Goal: Navigation & Orientation: Go to known website

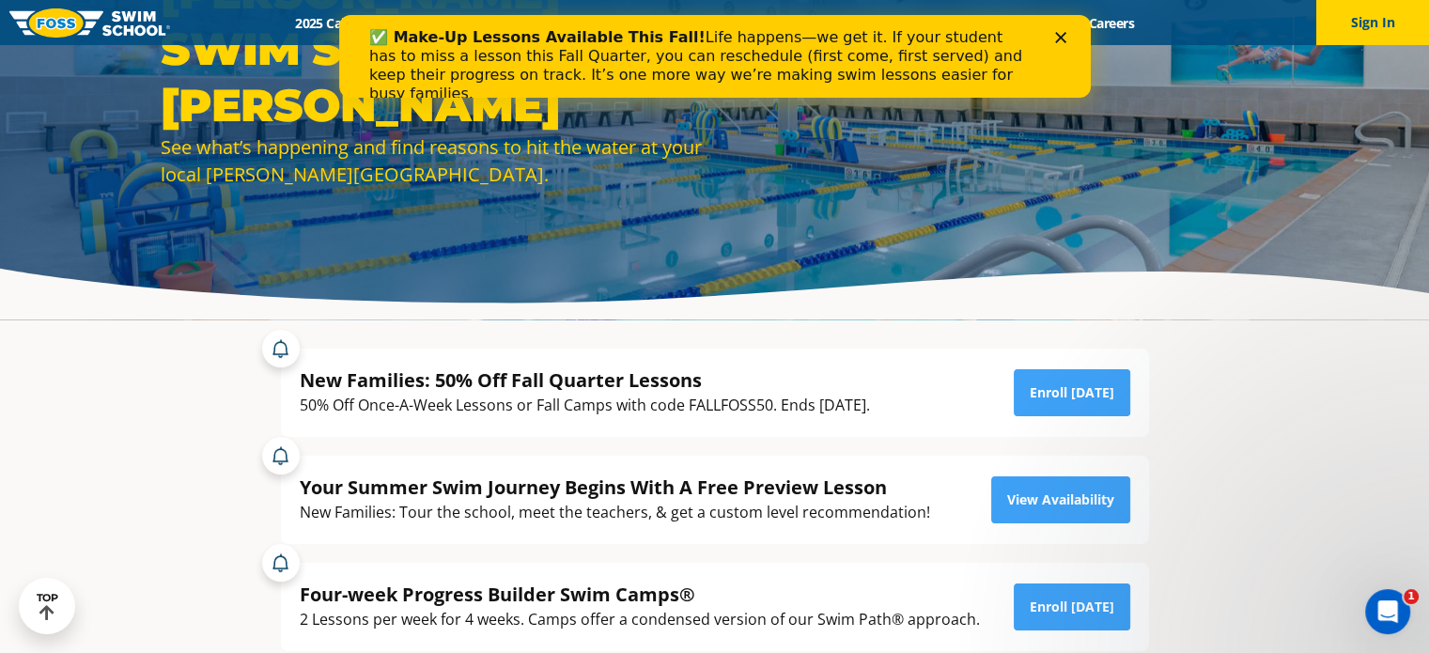
drag, startPoint x: 1432, startPoint y: 65, endPoint x: 1435, endPoint y: 77, distance: 12.8
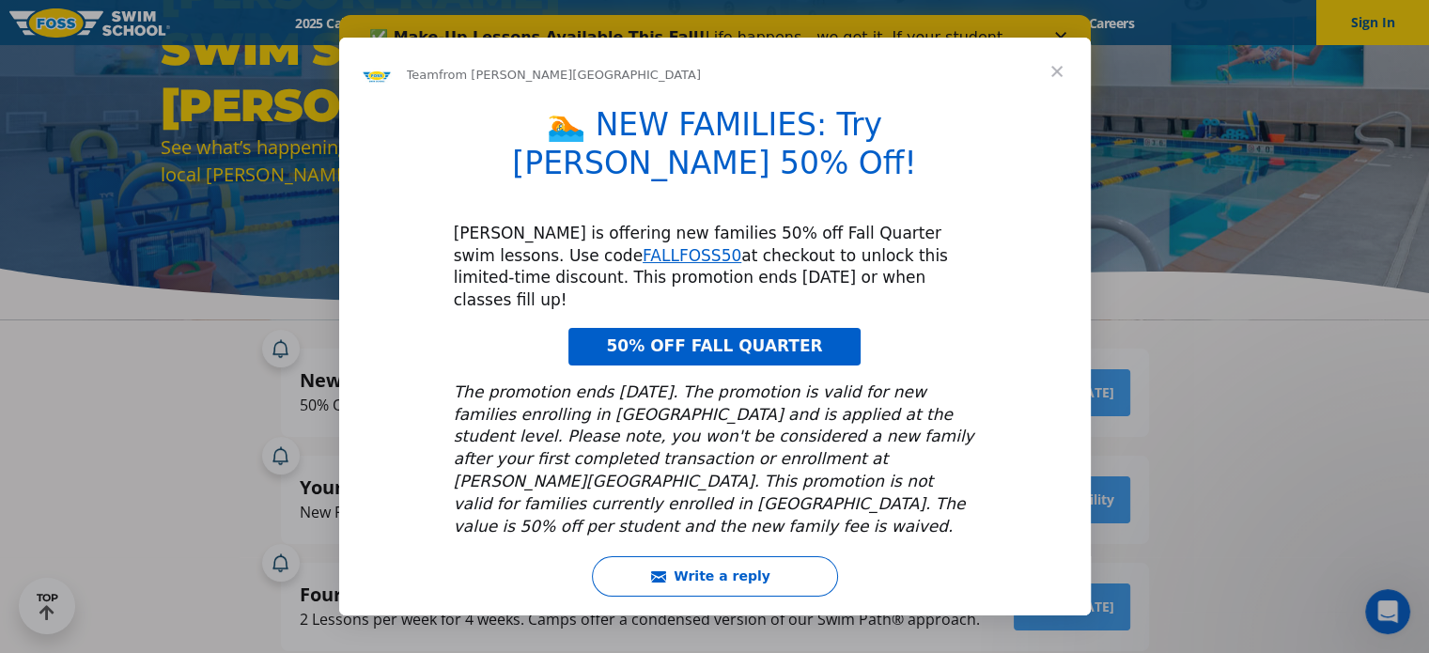
click at [1055, 89] on span "Close" at bounding box center [1057, 72] width 68 height 68
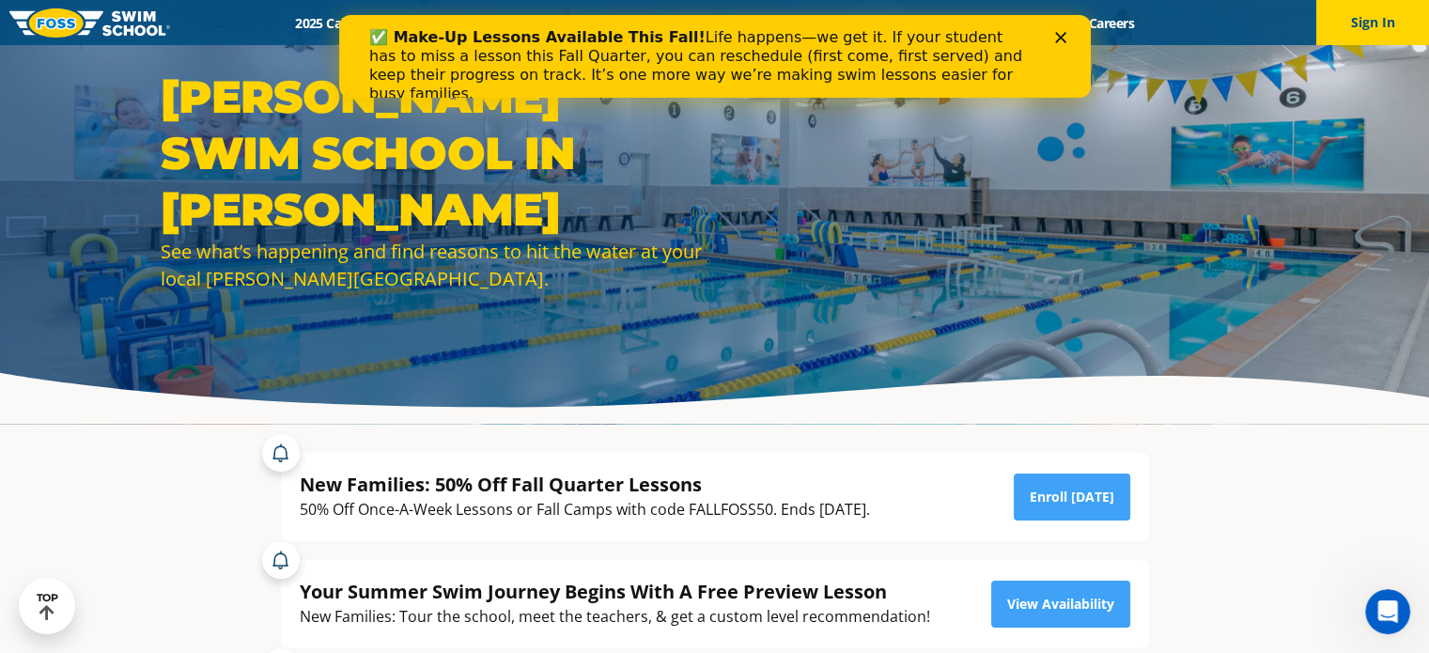
scroll to position [7, 0]
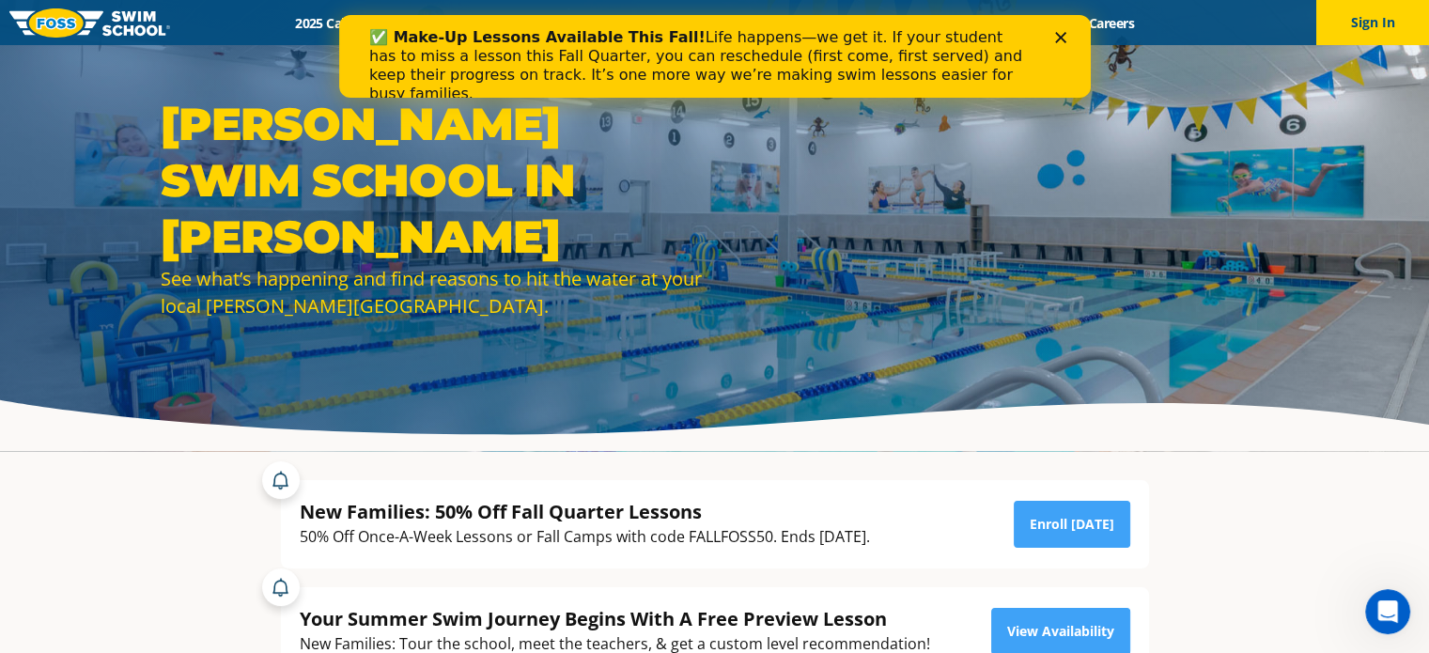
click at [1064, 37] on icon "Close" at bounding box center [1059, 37] width 11 height 11
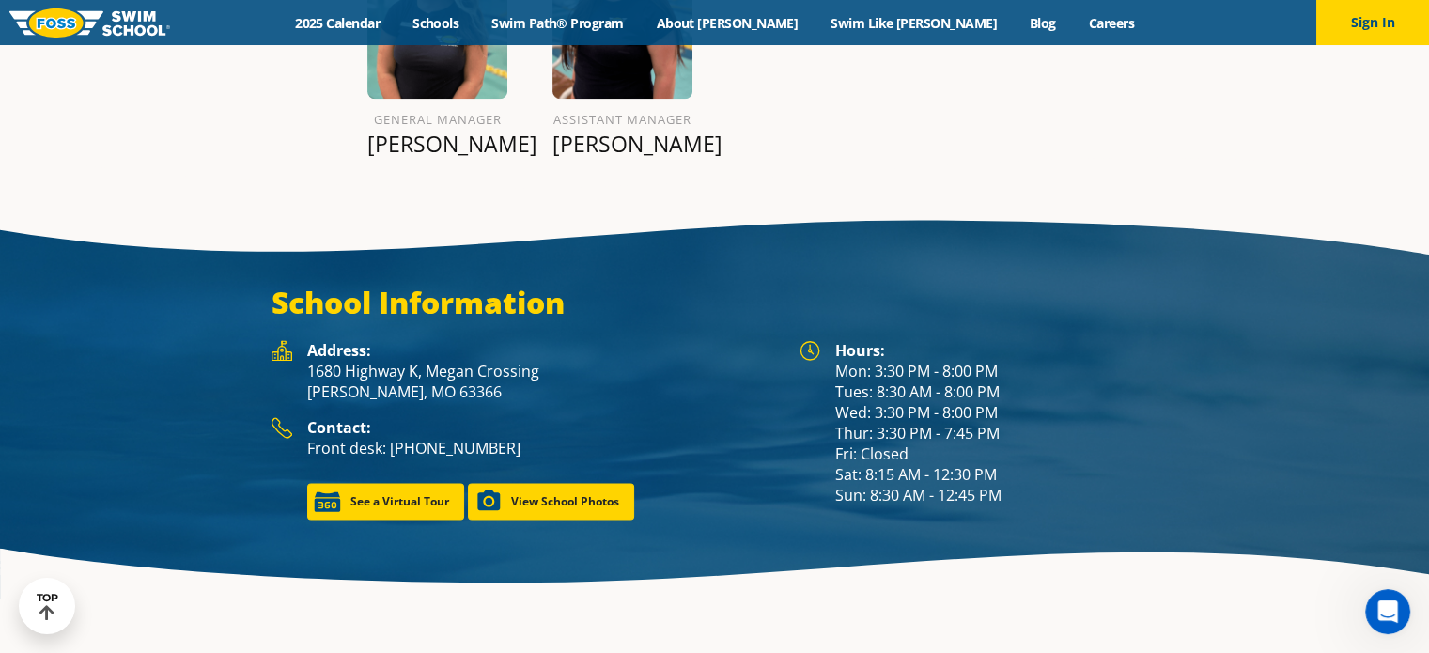
scroll to position [2384, 0]
